Goal: Navigation & Orientation: Find specific page/section

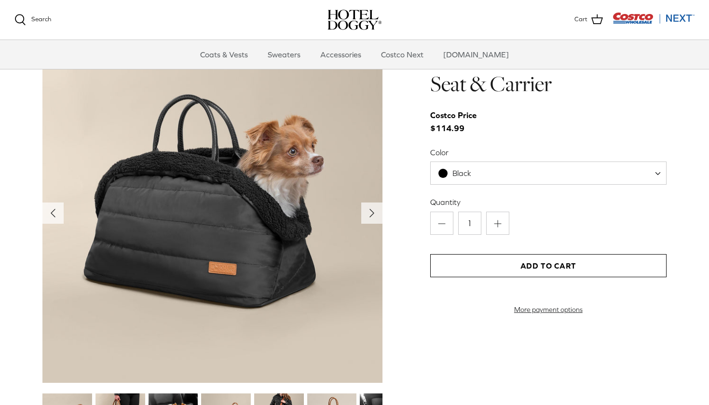
scroll to position [949, 0]
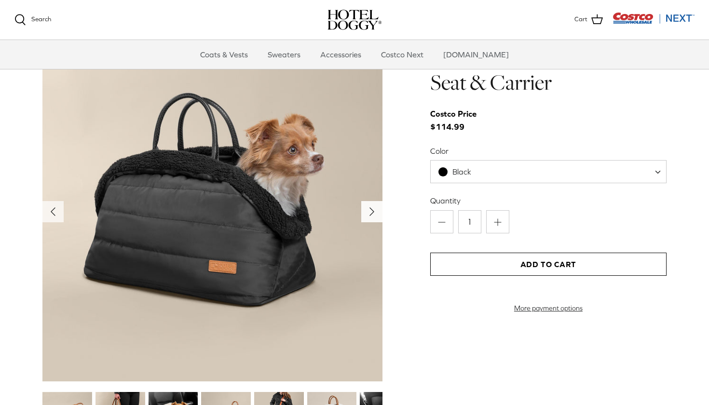
click at [372, 210] on polyline "Next" at bounding box center [372, 212] width 4 height 8
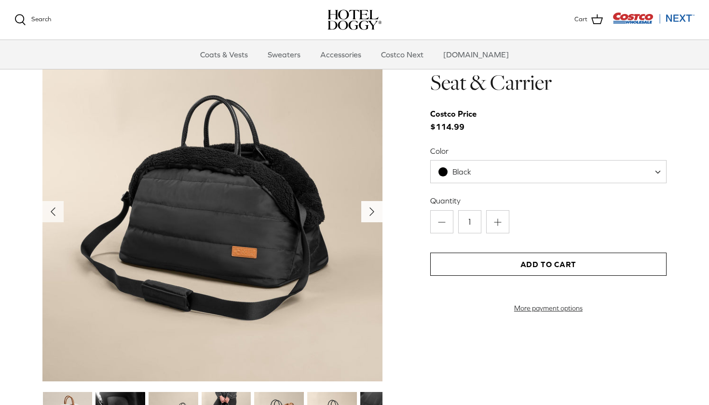
click at [372, 210] on polyline "Next" at bounding box center [372, 212] width 4 height 8
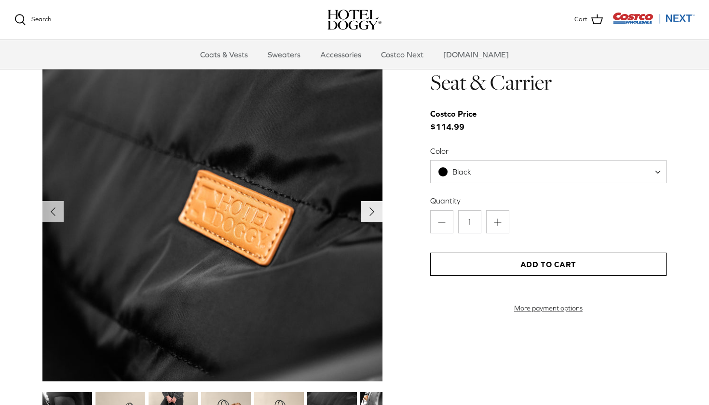
click at [372, 210] on polyline "Next" at bounding box center [372, 212] width 4 height 8
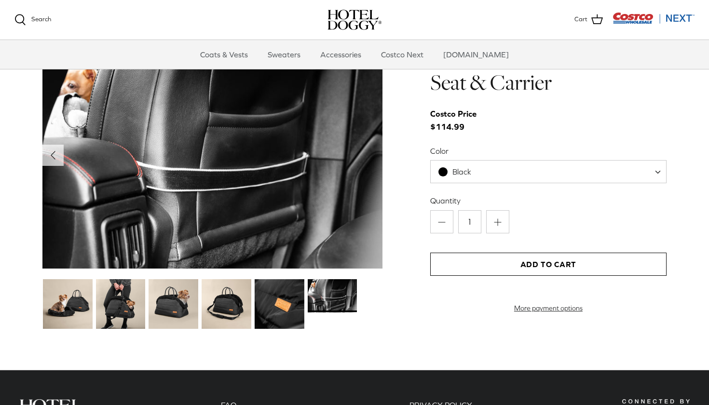
click at [370, 210] on img at bounding box center [212, 154] width 340 height 227
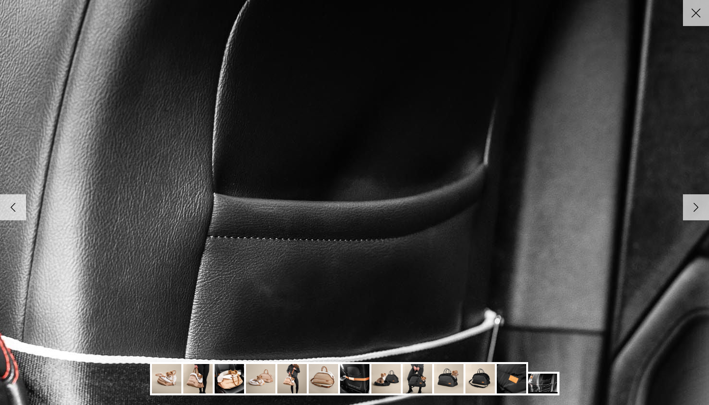
click at [692, 18] on icon "Close" at bounding box center [696, 13] width 16 height 16
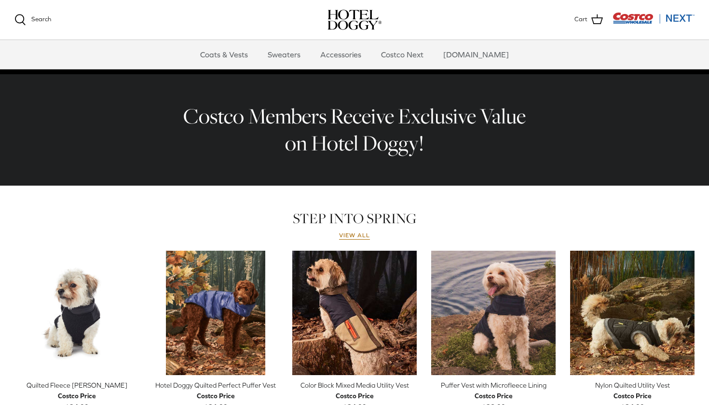
scroll to position [262, 0]
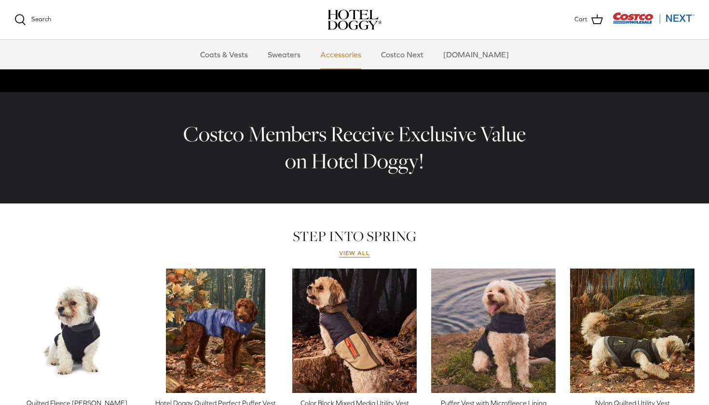
click at [349, 55] on link "Accessories" at bounding box center [341, 54] width 58 height 29
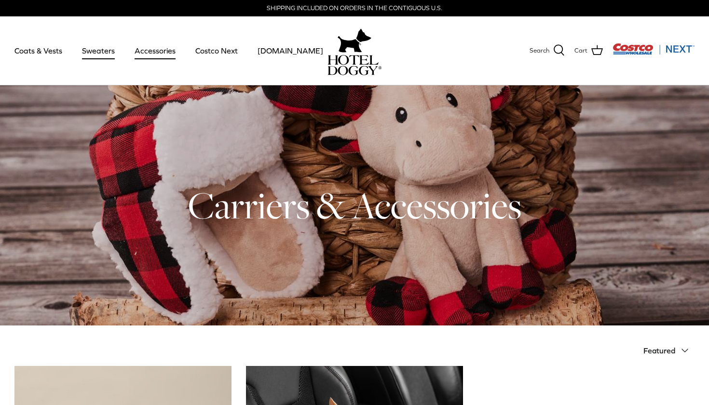
click at [100, 47] on link "Sweaters" at bounding box center [98, 50] width 50 height 33
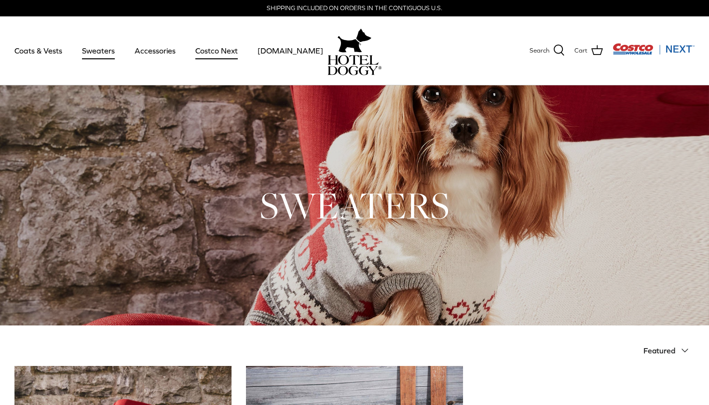
click at [212, 48] on link "Costco Next" at bounding box center [217, 50] width 60 height 33
